Goal: Task Accomplishment & Management: Manage account settings

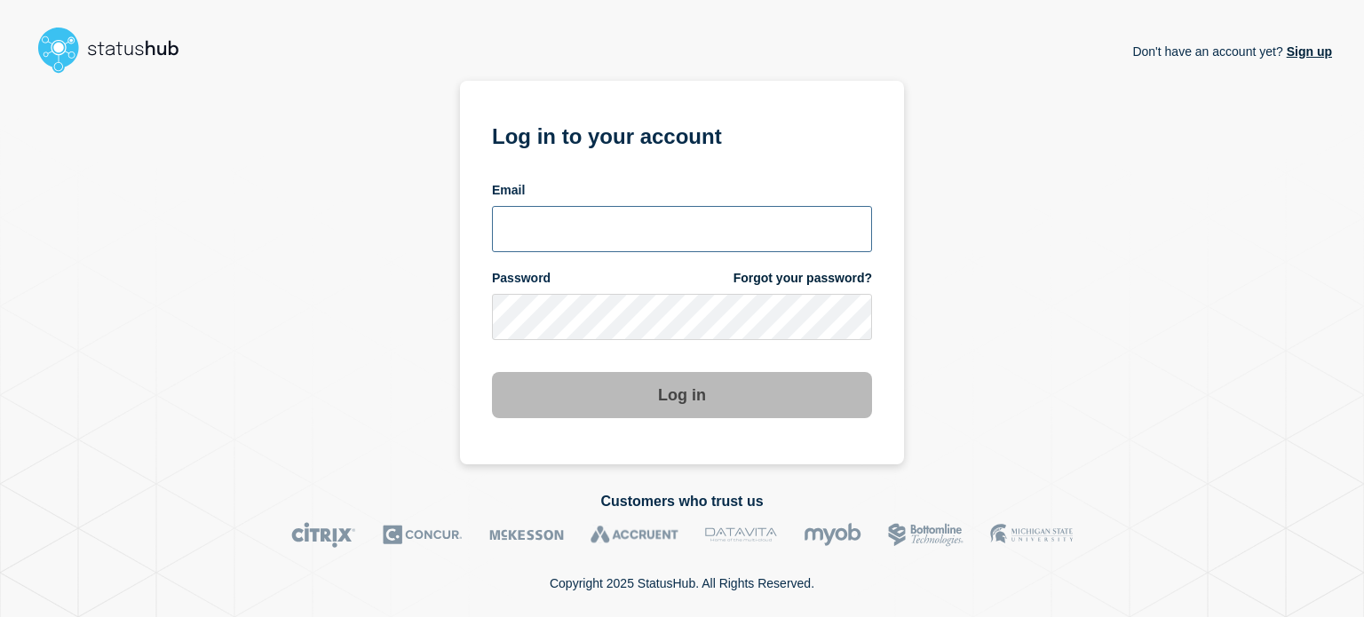
type input "[PERSON_NAME][EMAIL_ADDRESS][DOMAIN_NAME]"
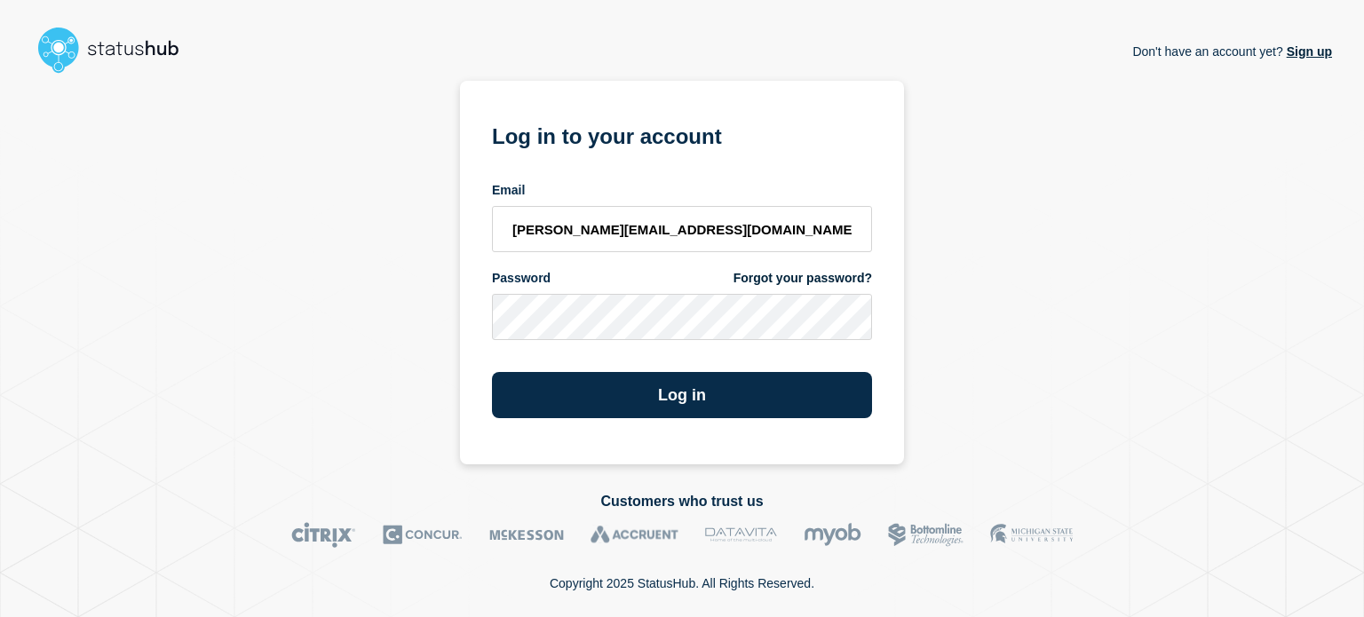
click at [454, 339] on div "Don't have an account yet? Sign up Log in to your account Email [PERSON_NAME][E…" at bounding box center [682, 273] width 1300 height 384
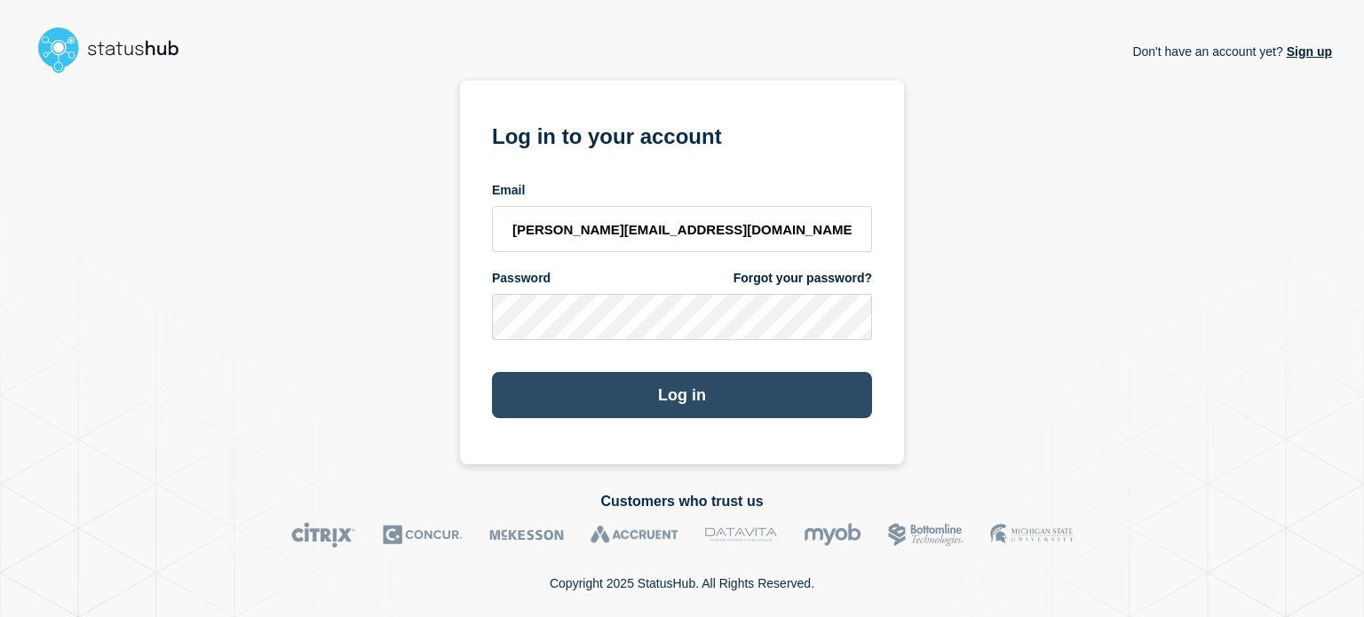
click at [649, 386] on button "Log in" at bounding box center [682, 395] width 380 height 46
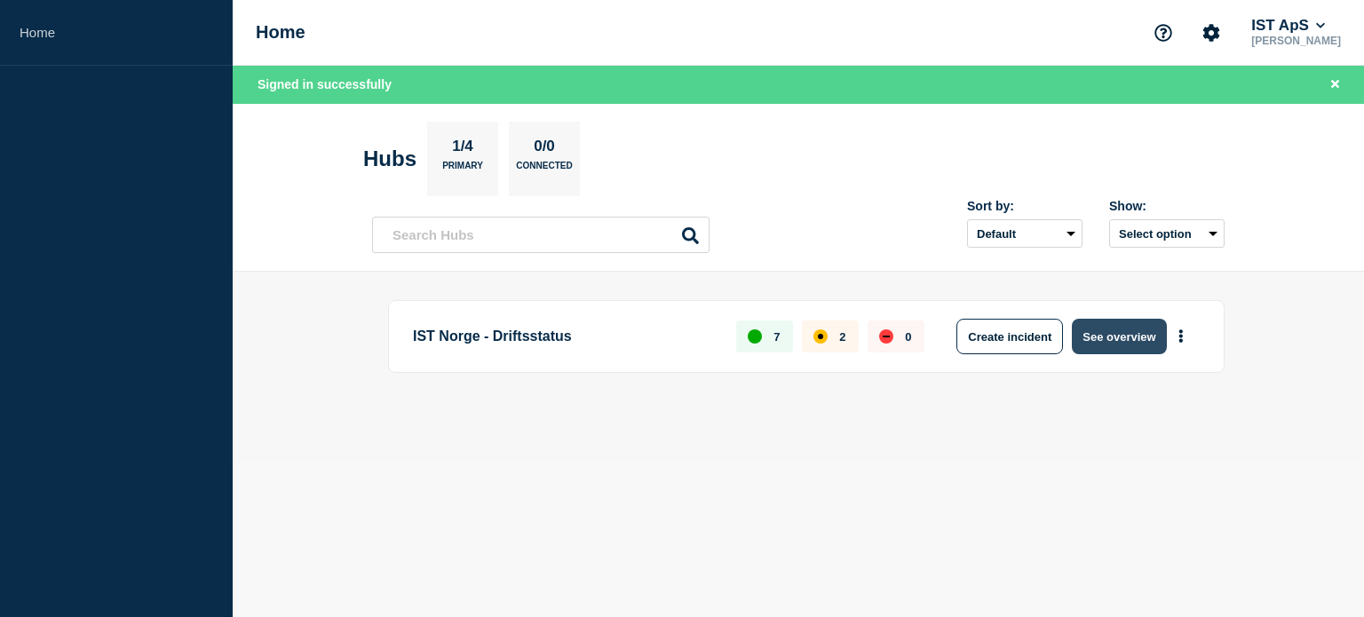
click at [1118, 333] on button "See overview" at bounding box center [1119, 337] width 94 height 36
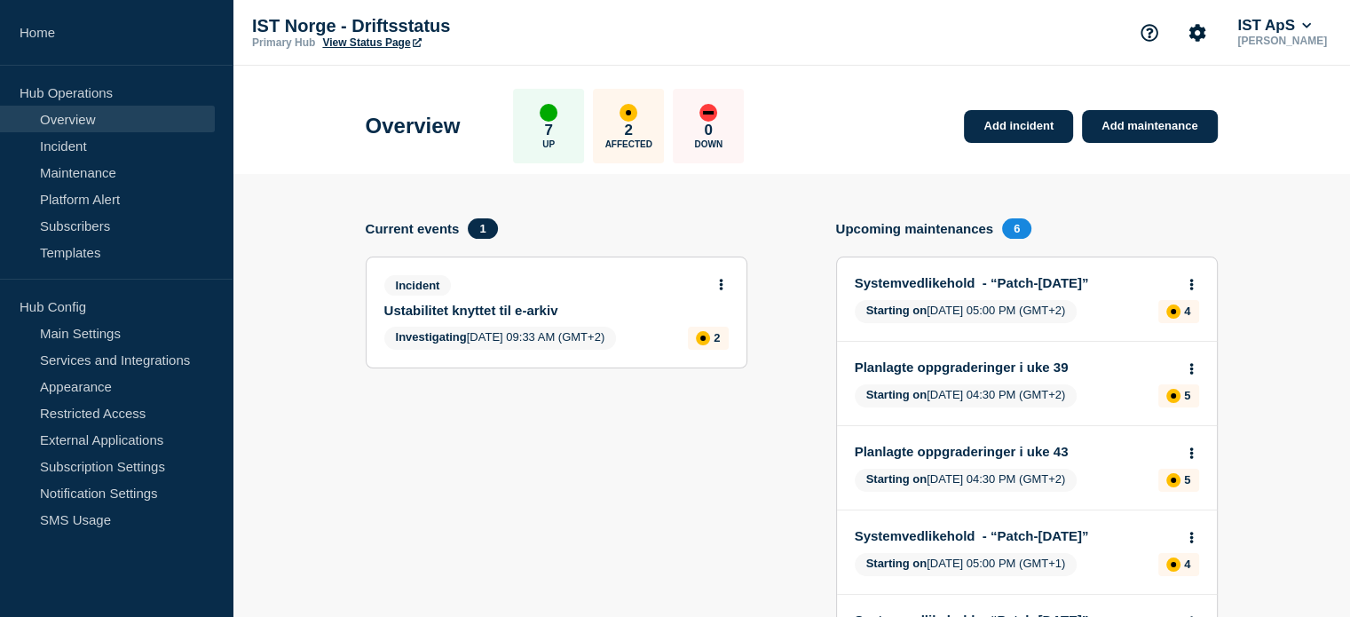
click at [514, 305] on link "Ustabilitet knyttet til e-arkiv" at bounding box center [544, 310] width 321 height 15
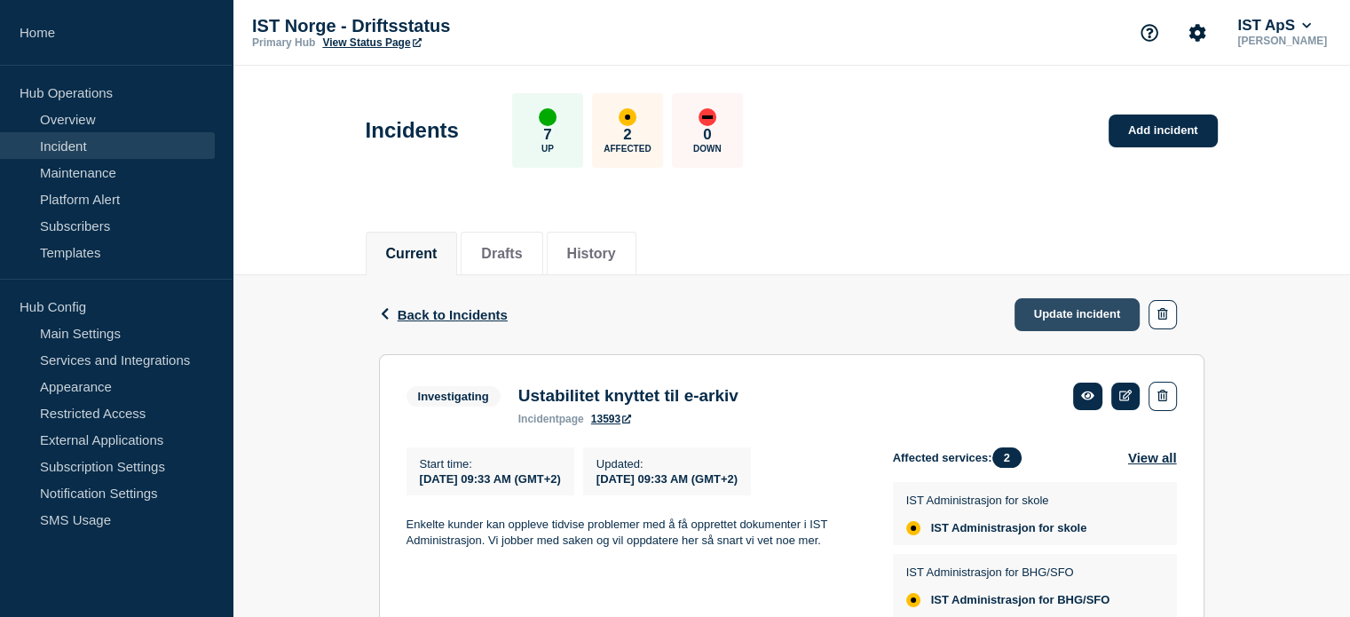
click at [1082, 311] on link "Update incident" at bounding box center [1078, 314] width 126 height 33
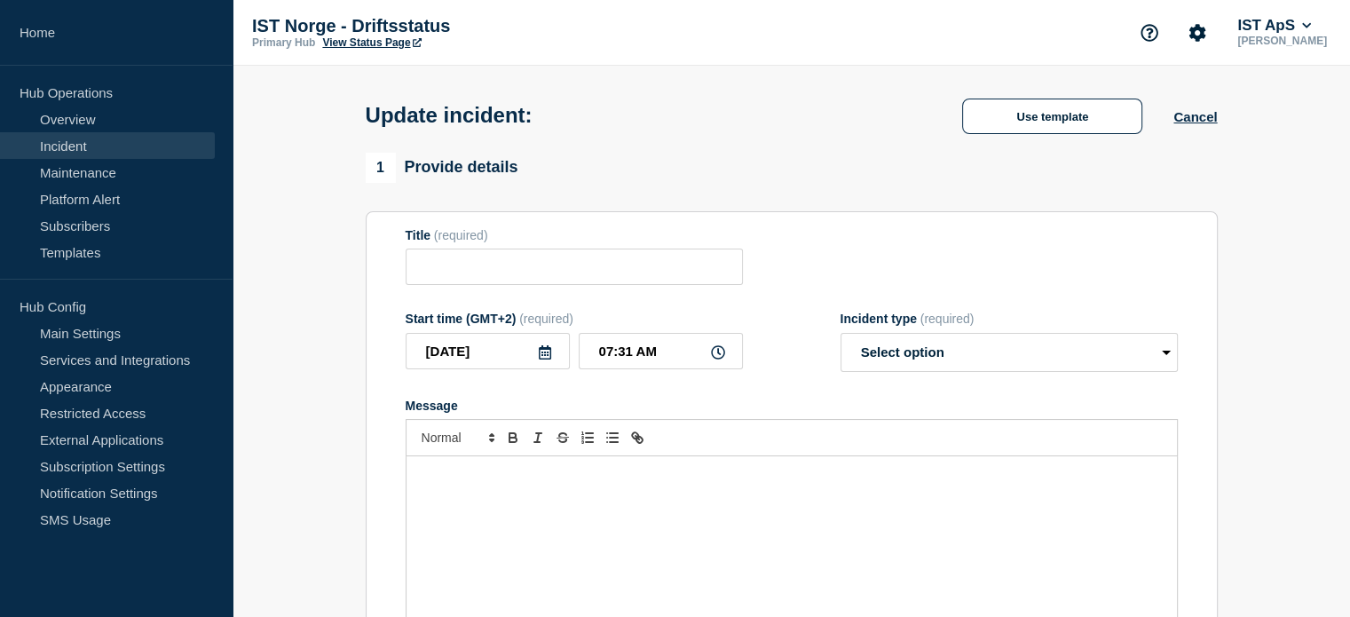
type input "Ustabilitet knyttet til e-arkiv"
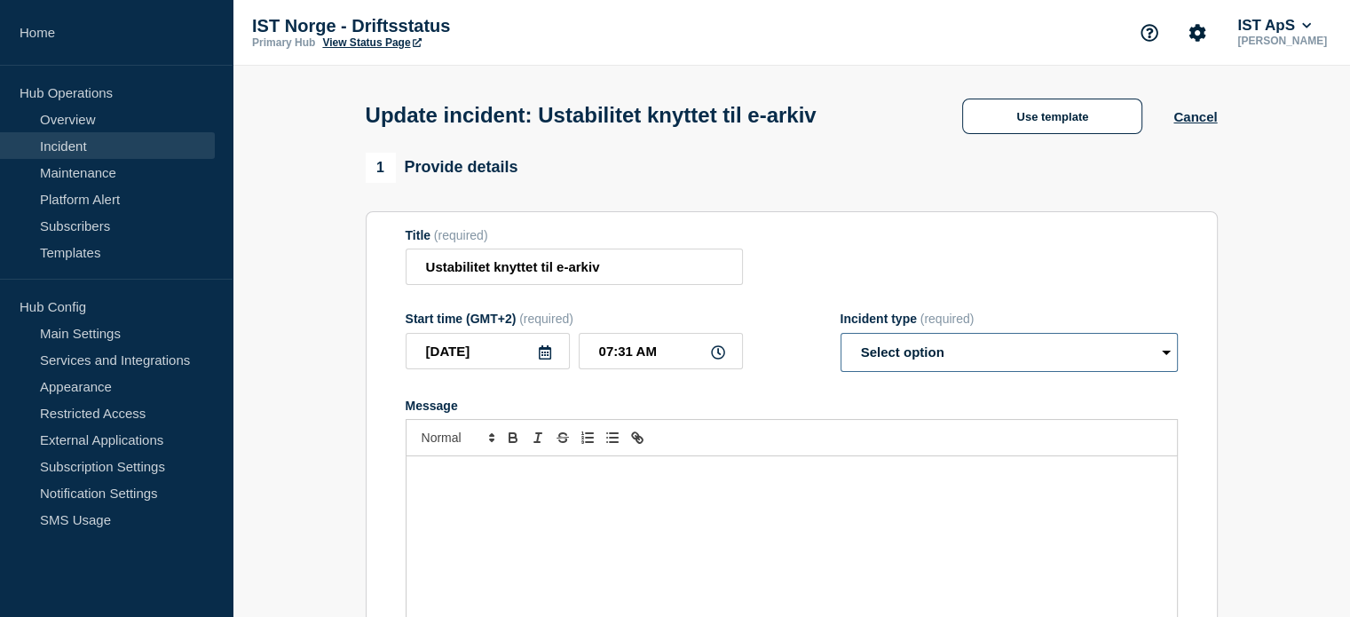
click at [1018, 361] on select "Select option Investigating Identified Monitoring Resolved" at bounding box center [1009, 352] width 337 height 39
select select "resolved"
click at [841, 338] on select "Select option Investigating Identified Monitoring Resolved" at bounding box center [1009, 352] width 337 height 39
click at [664, 499] on div "Message" at bounding box center [792, 562] width 771 height 213
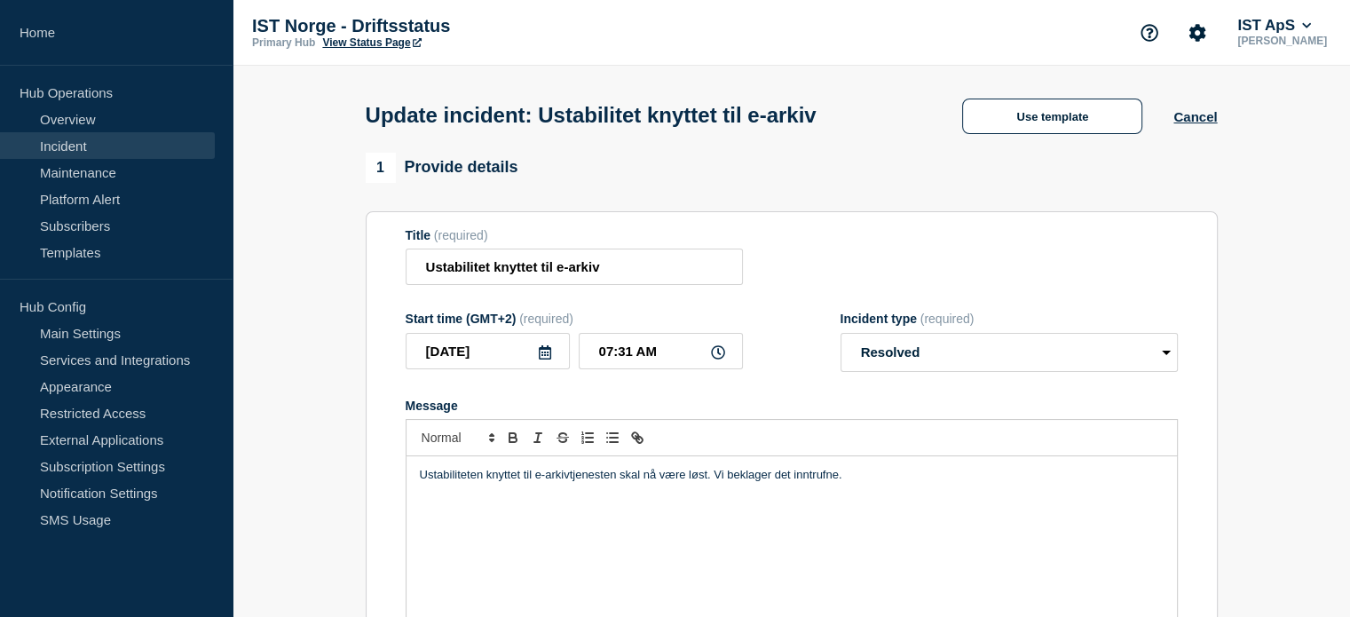
click at [431, 481] on p "Ustabiliteten knyttet til e-arkivtjenesten skal nå være løst. Vi beklager det i…" at bounding box center [792, 475] width 744 height 16
click at [455, 480] on p "Ustabiliteten knyttet til e-arkivtjenesten skal nå være løst. Vi beklager det i…" at bounding box center [792, 475] width 744 height 16
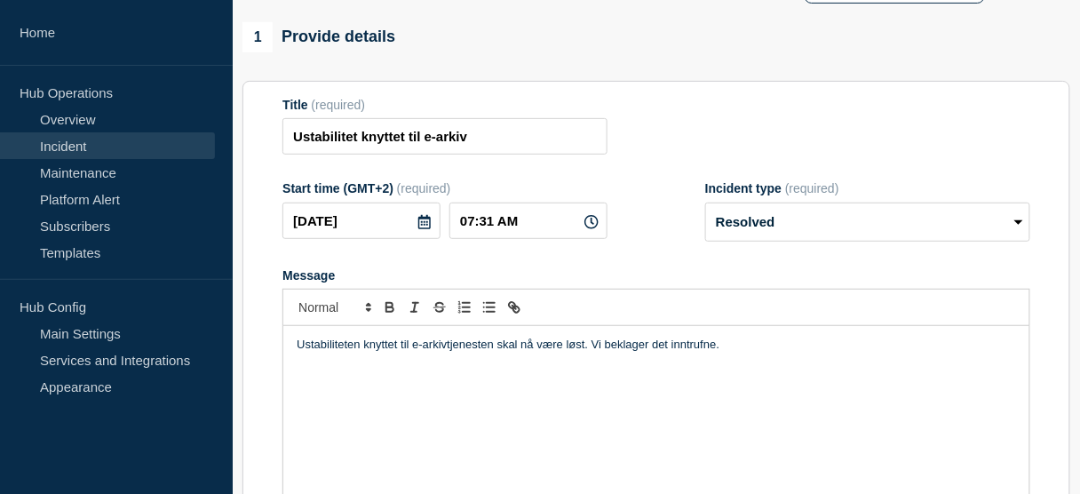
scroll to position [165, 0]
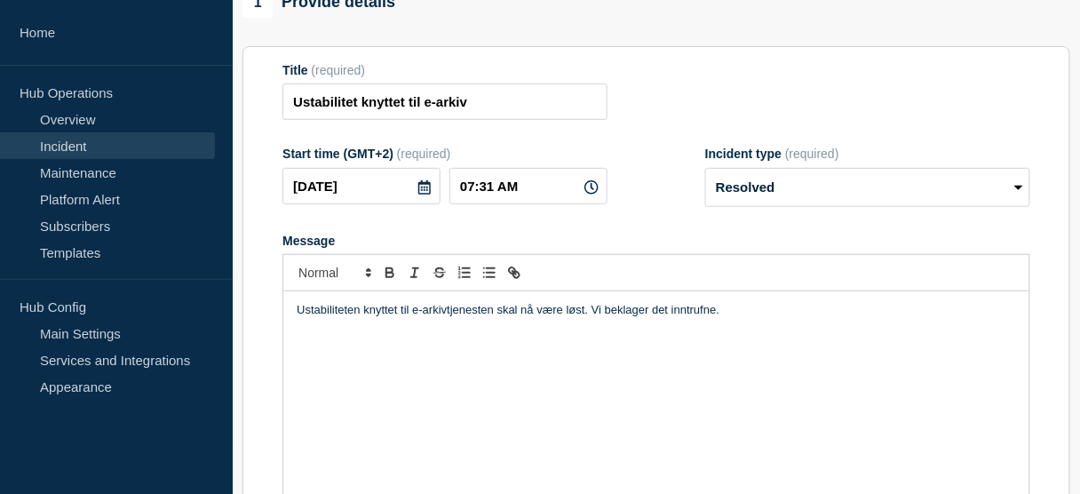
click at [329, 318] on p "Ustabiliteten knyttet til e-arkivtjenesten skal nå være løst. Vi beklager det i…" at bounding box center [656, 310] width 719 height 16
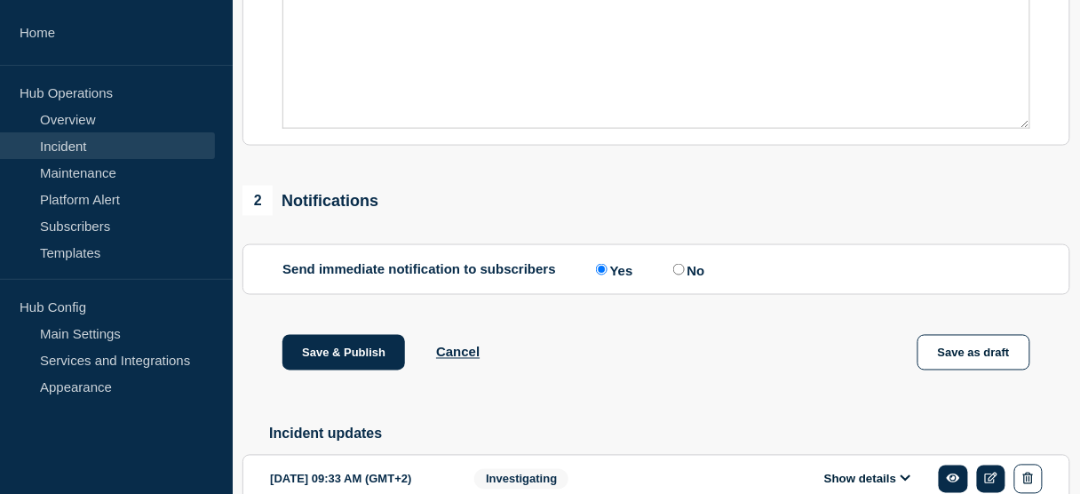
scroll to position [544, 0]
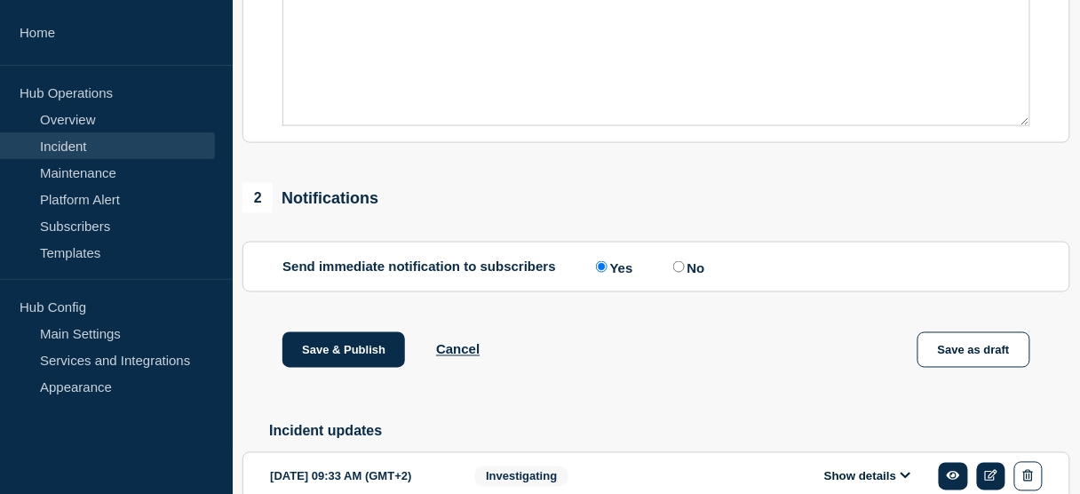
click at [682, 273] on input "No" at bounding box center [679, 267] width 12 height 12
radio input "true"
radio input "false"
drag, startPoint x: 374, startPoint y: 389, endPoint x: 364, endPoint y: 395, distance: 11.6
click at [373, 368] on button "Save & Publish" at bounding box center [343, 350] width 123 height 36
